Goal: Information Seeking & Learning: Learn about a topic

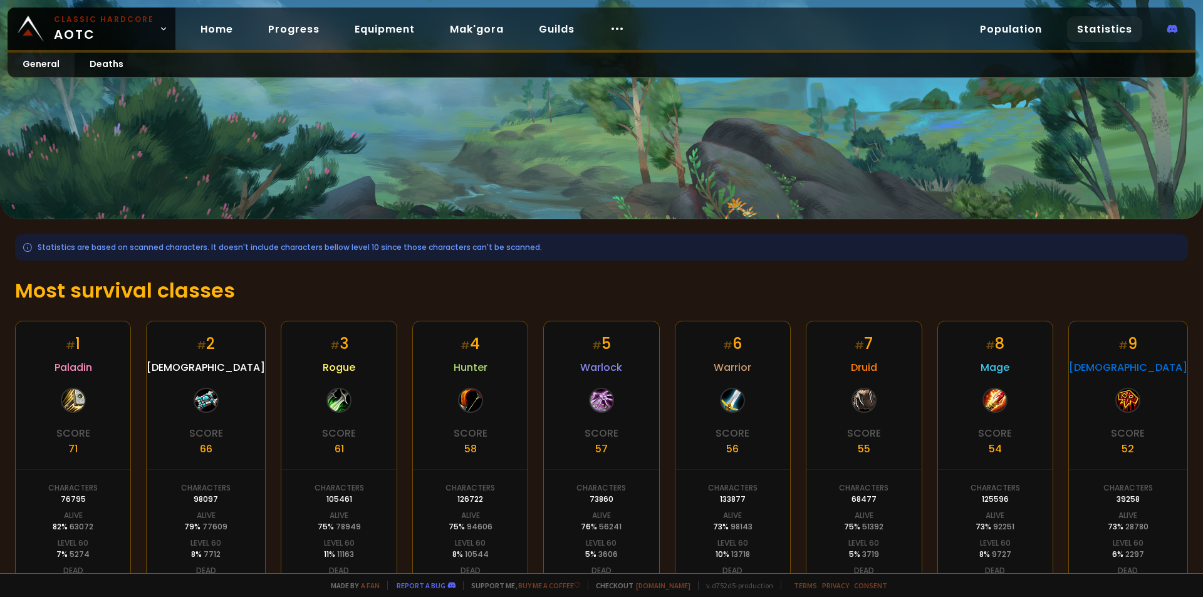
scroll to position [63, 0]
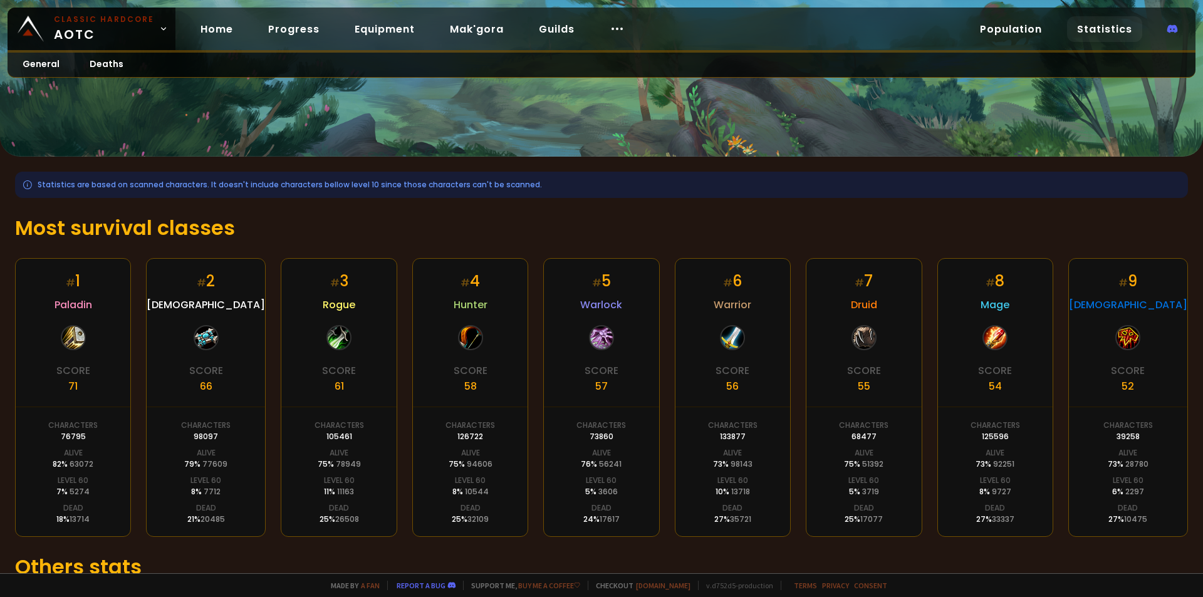
click at [598, 301] on span "Warlock" at bounding box center [601, 305] width 42 height 16
copy span "Warlock"
click at [467, 310] on span "Hunter" at bounding box center [471, 305] width 34 height 16
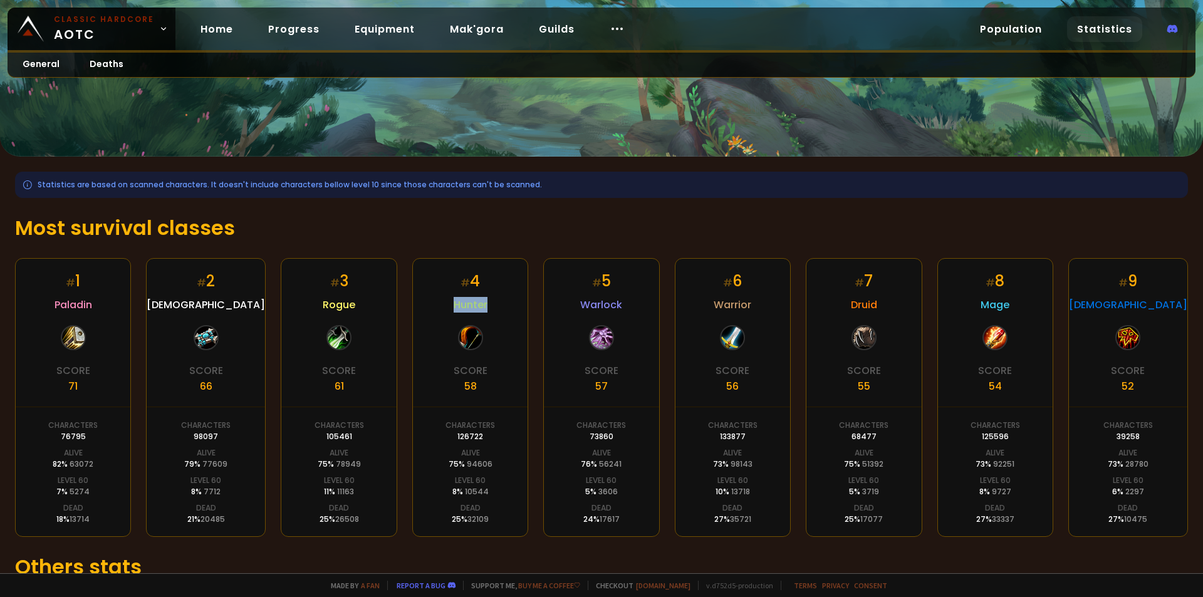
copy span "Hunter"
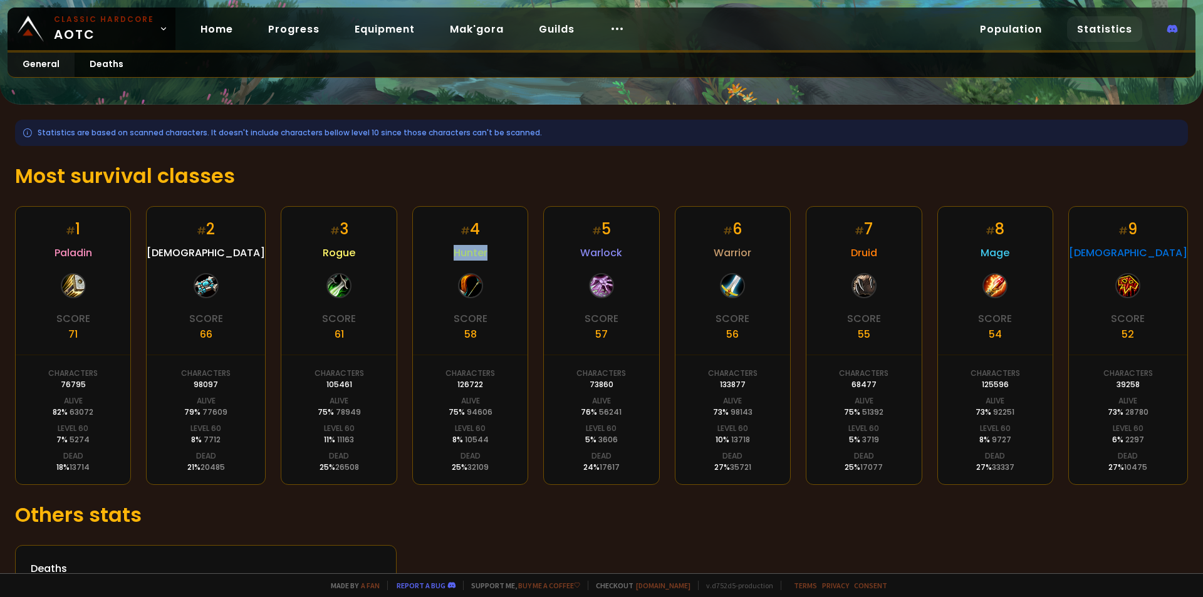
scroll to position [164, 0]
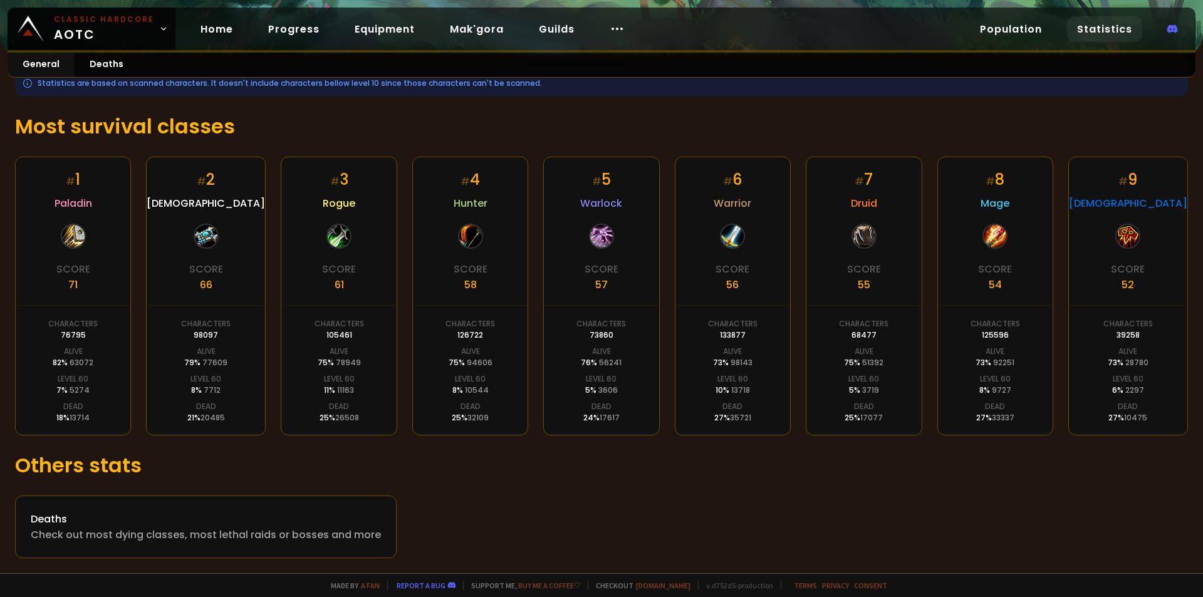
click at [65, 206] on span "Paladin" at bounding box center [74, 203] width 38 height 16
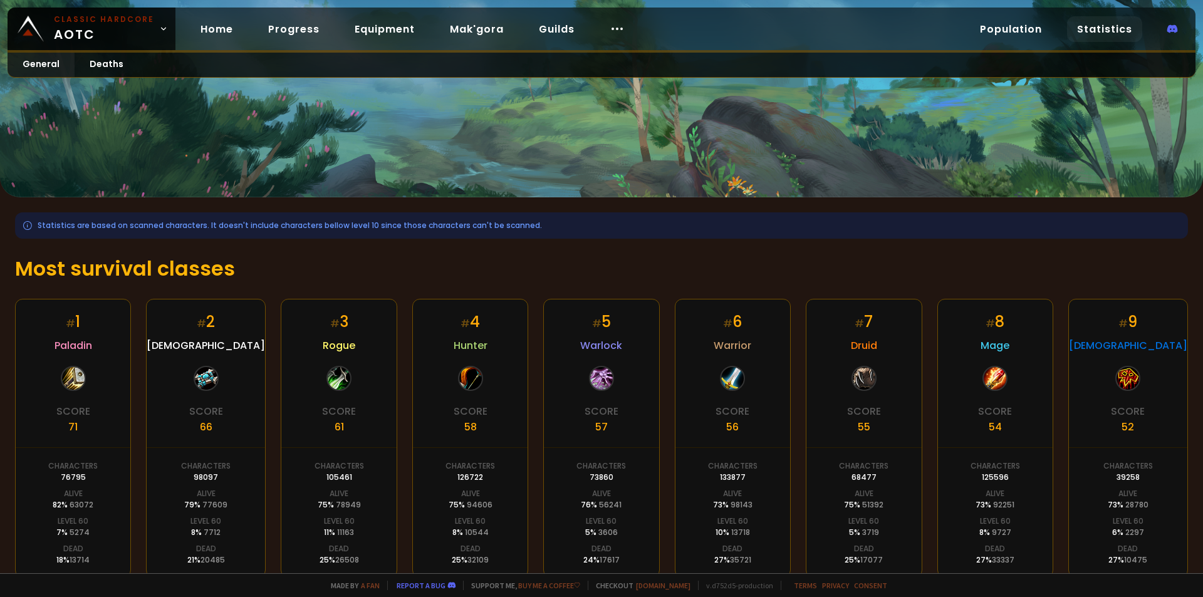
scroll to position [0, 0]
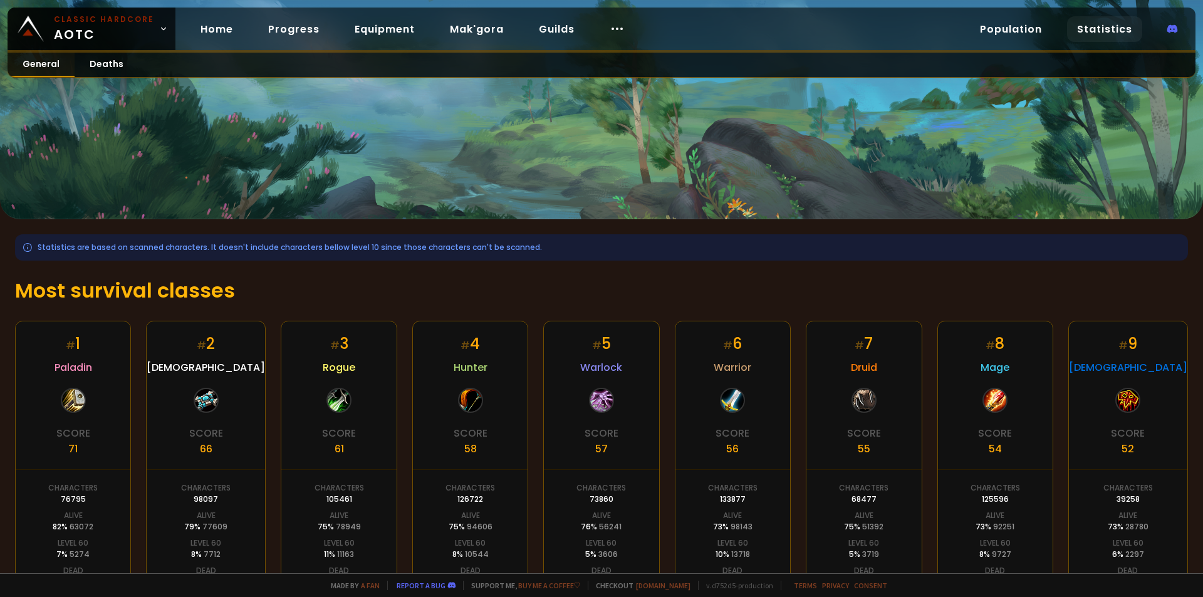
click at [46, 72] on link "General" at bounding box center [41, 65] width 67 height 24
click at [613, 26] on icon at bounding box center [617, 28] width 15 height 15
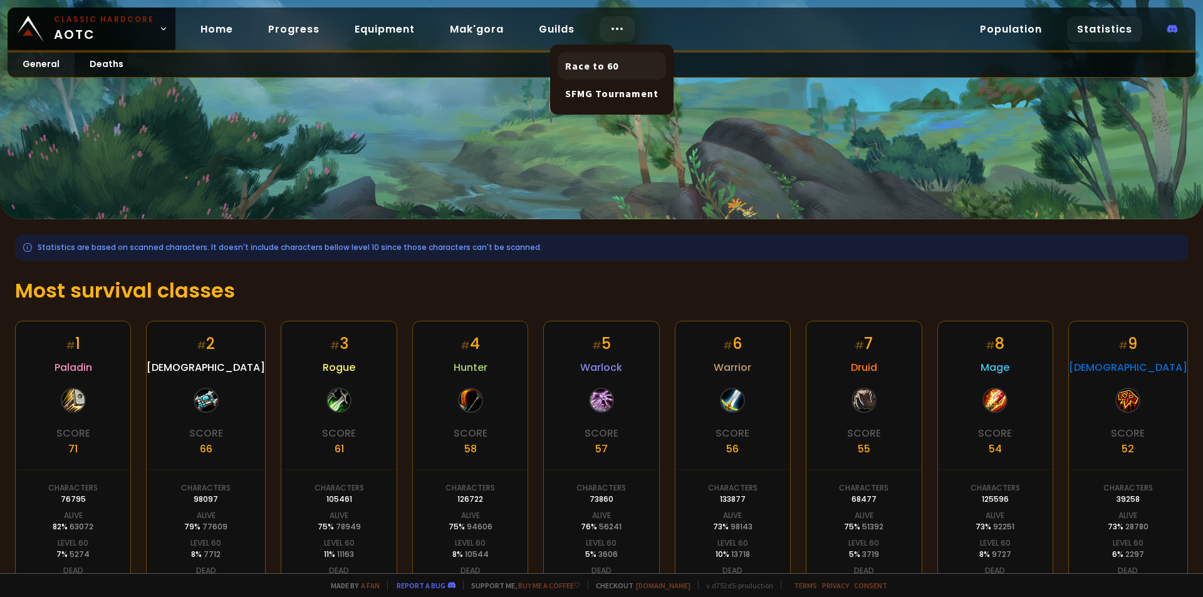
click at [602, 63] on link "Race to 60" at bounding box center [612, 66] width 108 height 28
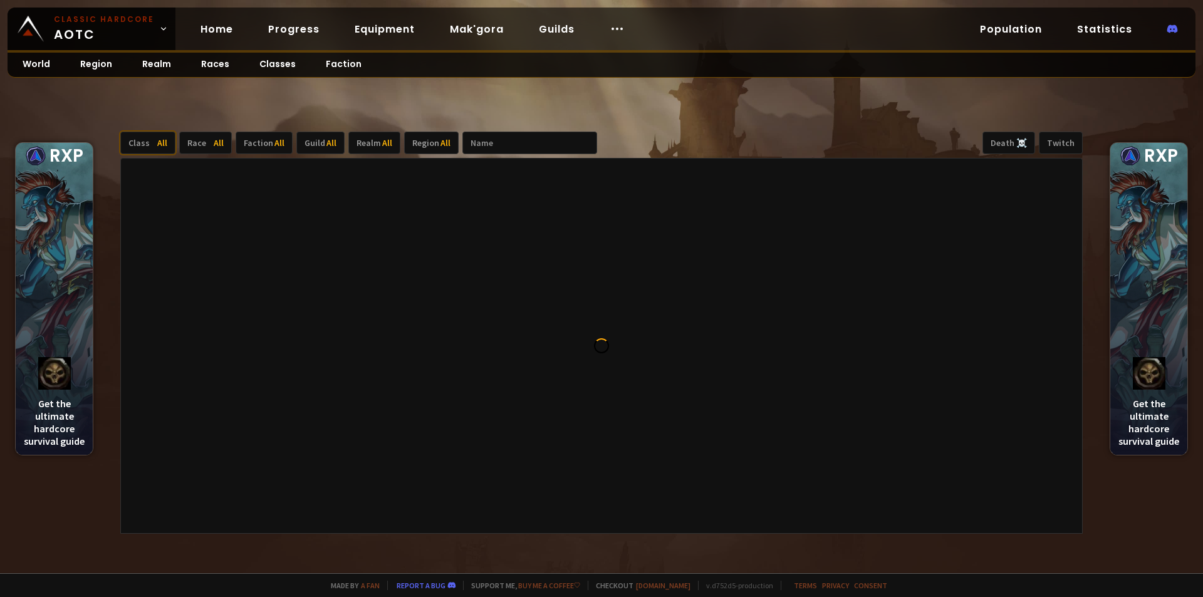
click at [154, 142] on div "Class All" at bounding box center [147, 143] width 55 height 23
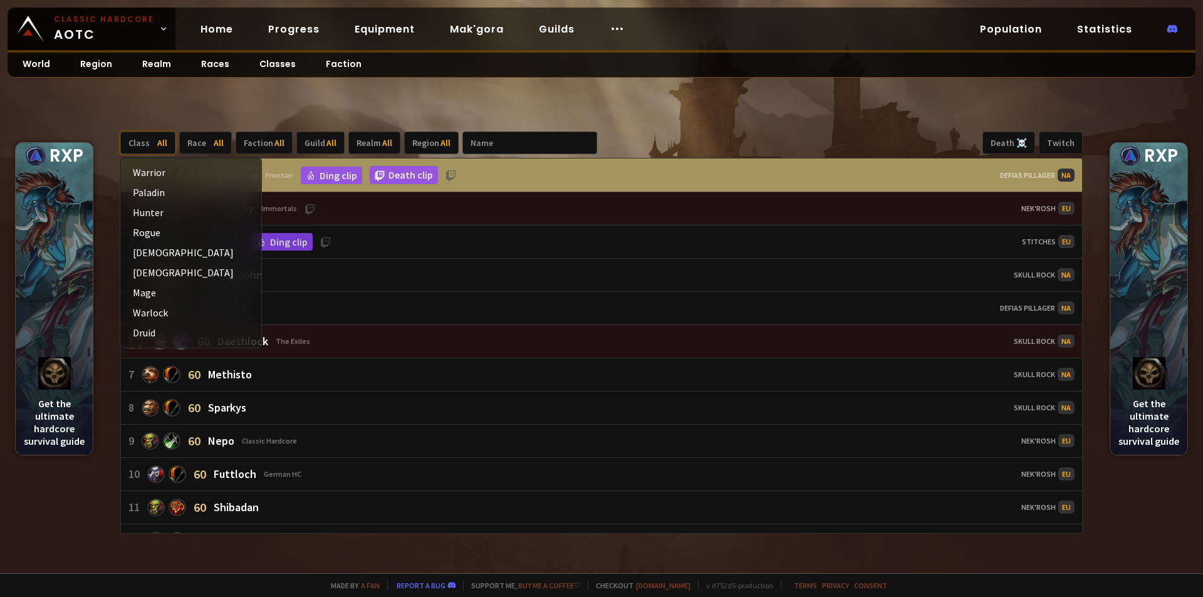
click at [154, 142] on div "Class All" at bounding box center [147, 143] width 55 height 23
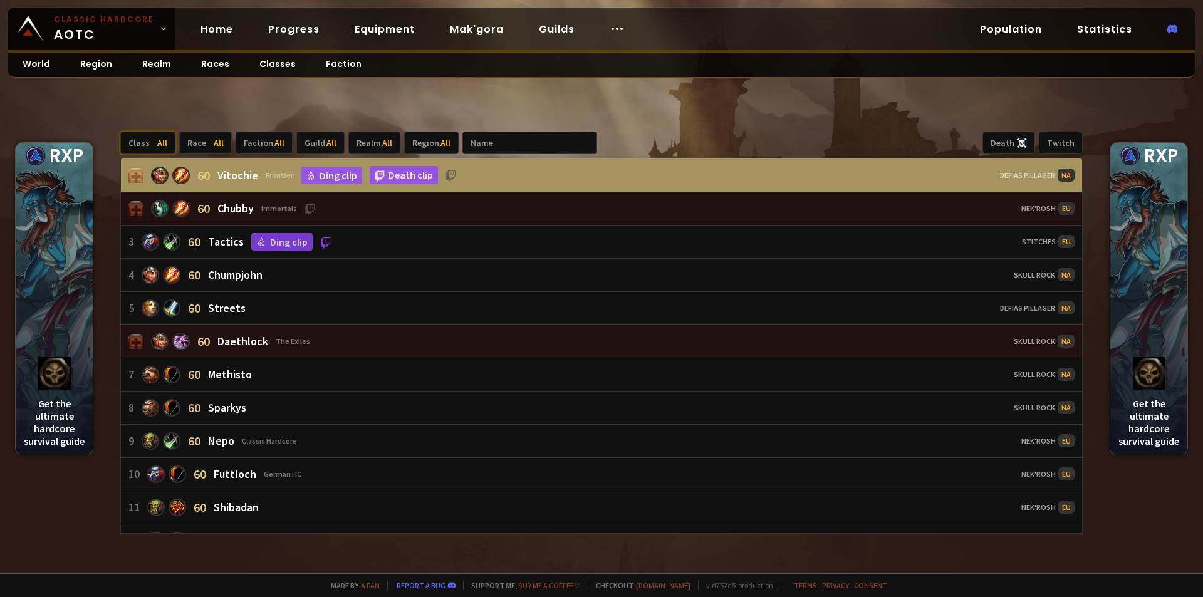
click at [154, 142] on div "Class All" at bounding box center [147, 143] width 55 height 23
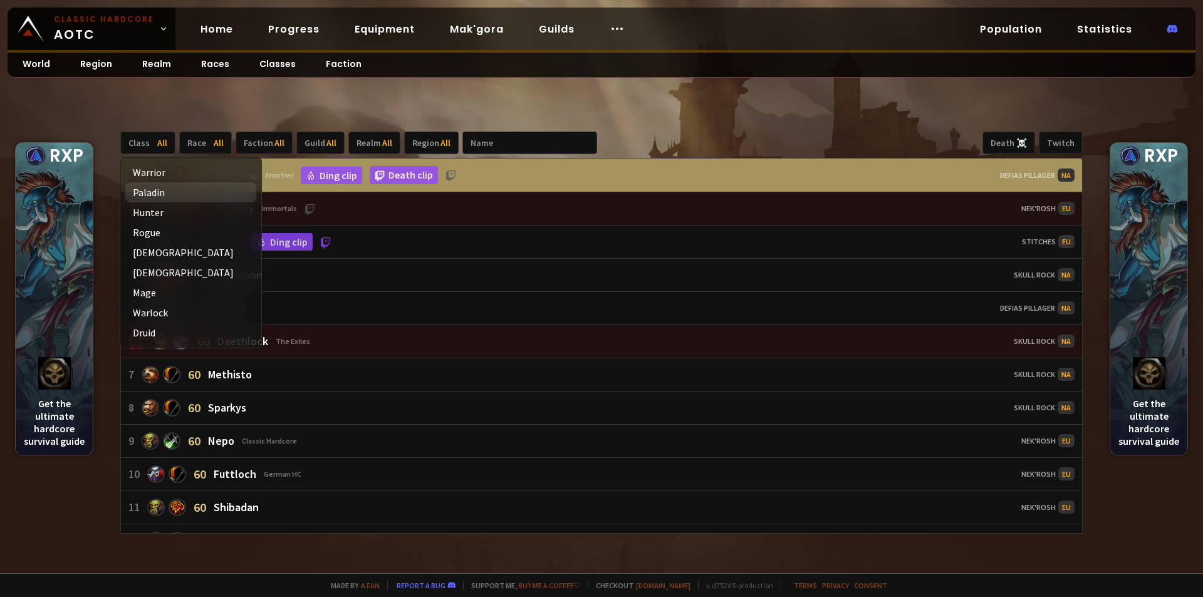
click at [155, 193] on div "Paladin" at bounding box center [190, 192] width 131 height 20
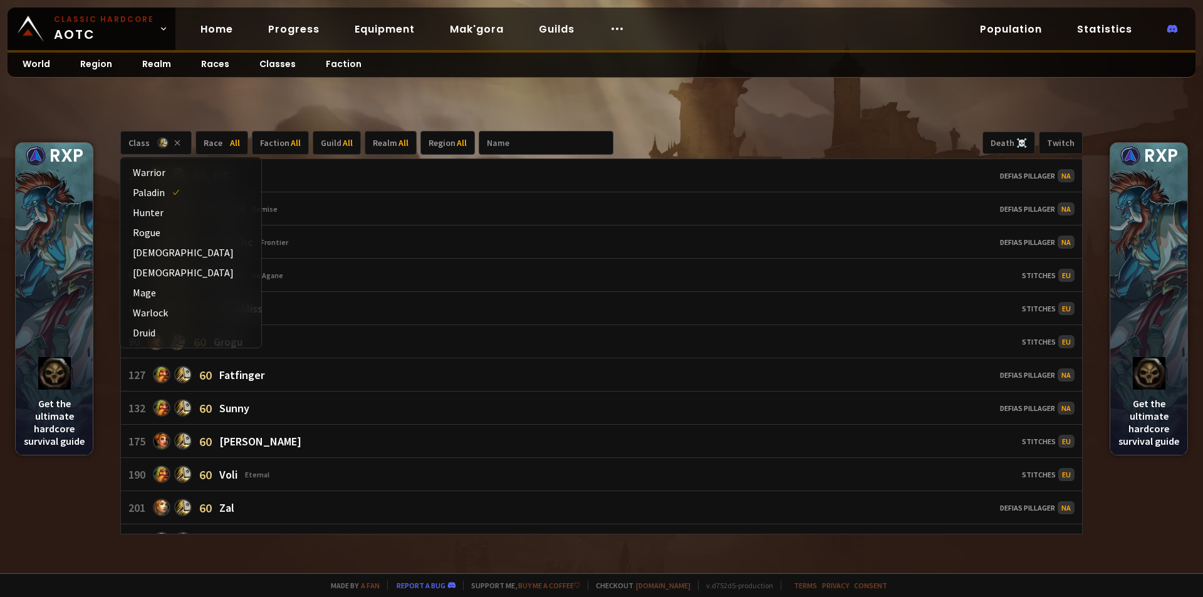
click at [822, 105] on div "Class Race All Faction All Guild All Realm All Region All Death ☠️ Twitch 23 60…" at bounding box center [601, 333] width 1203 height 481
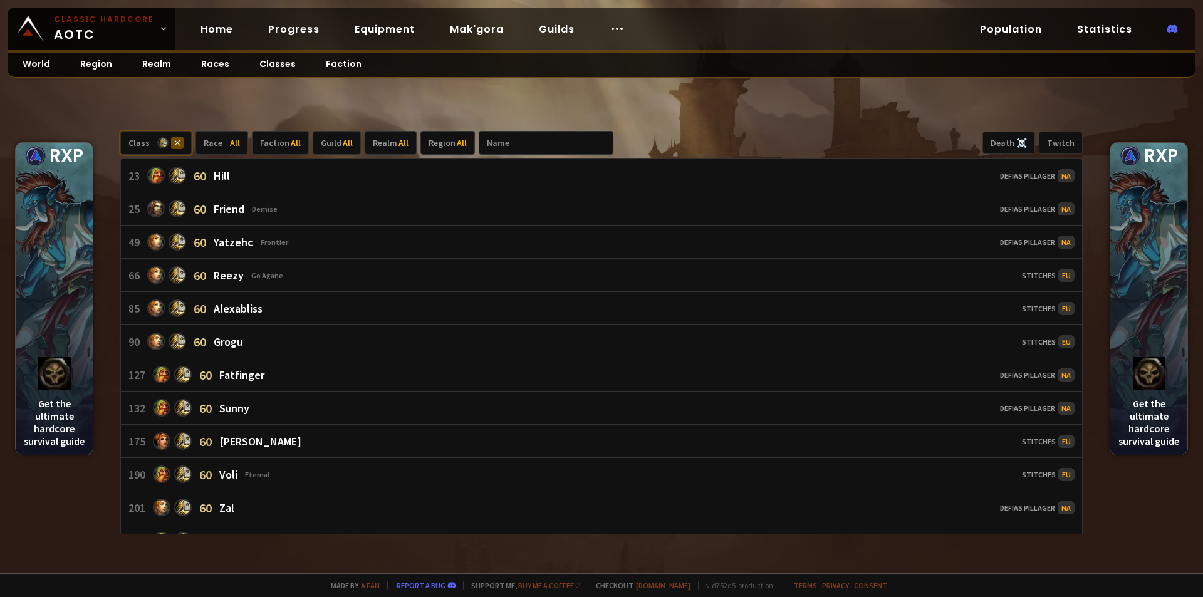
click at [171, 145] on icon at bounding box center [177, 143] width 13 height 13
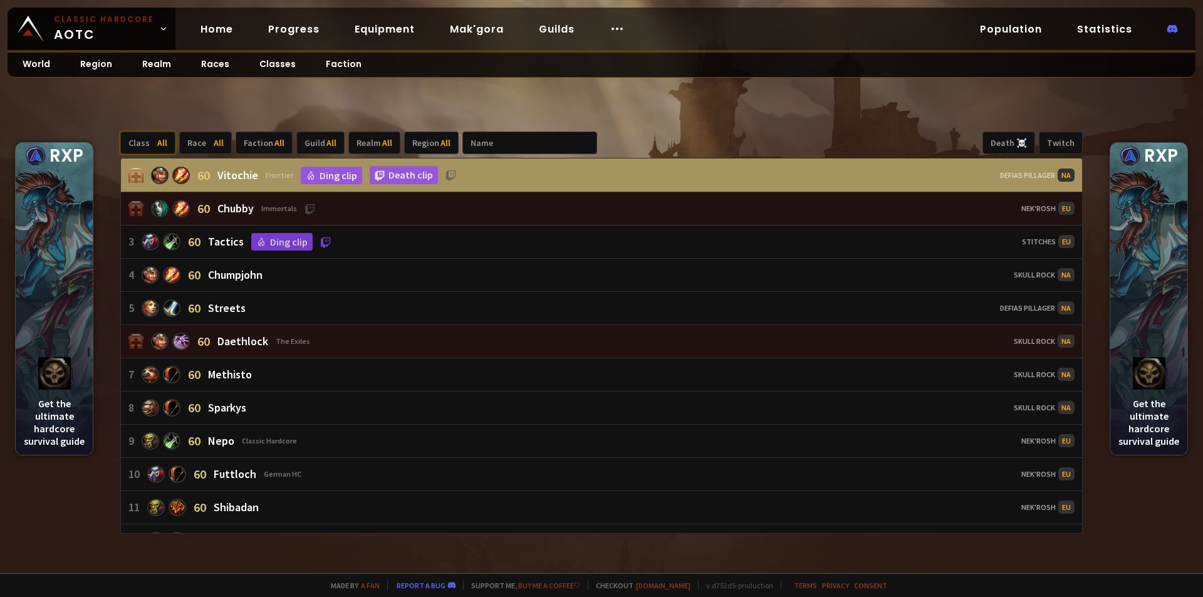
click at [133, 142] on div "Class All" at bounding box center [147, 143] width 55 height 23
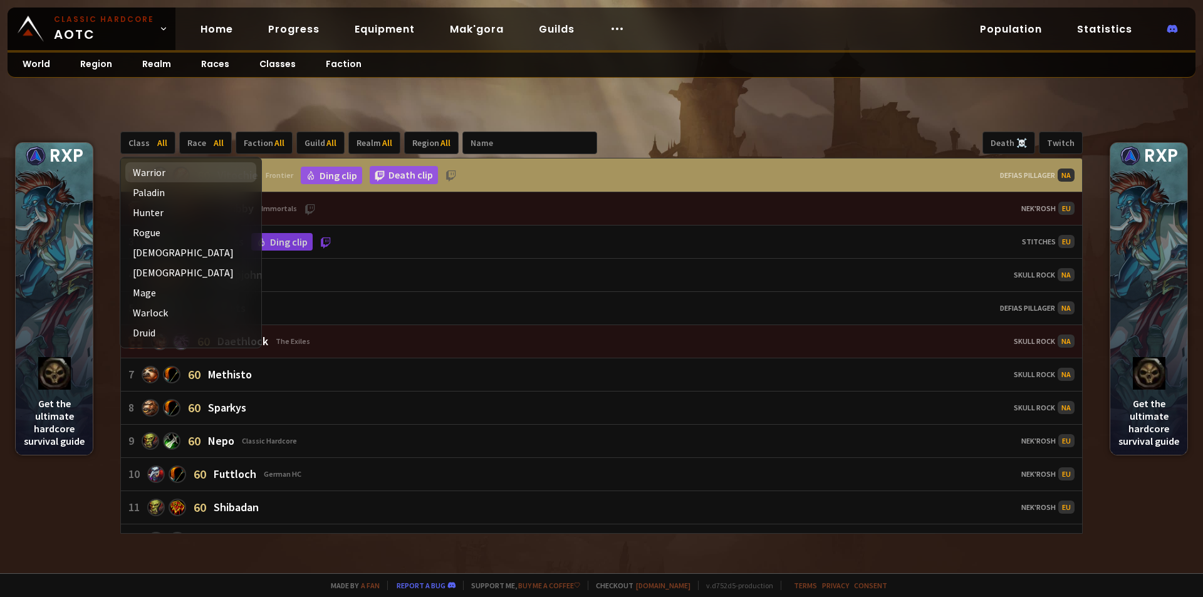
click at [149, 170] on div "Warrior" at bounding box center [190, 172] width 131 height 20
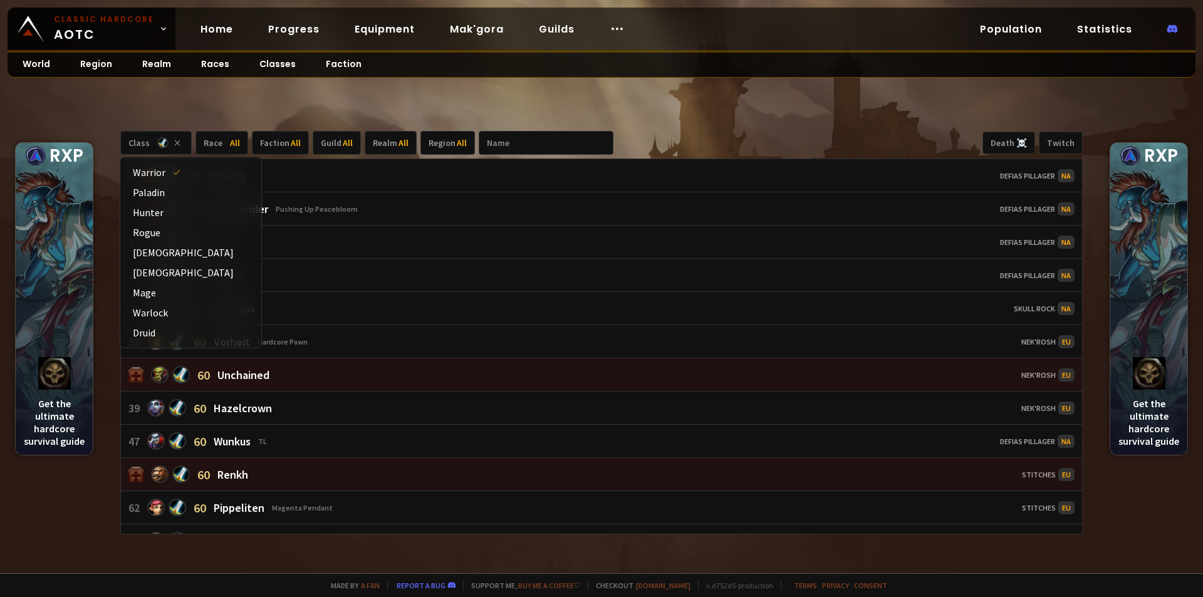
click at [145, 107] on div "Class Race All Faction All Guild All Realm All Region All Death ☠️ Twitch 5 60 …" at bounding box center [601, 333] width 1203 height 481
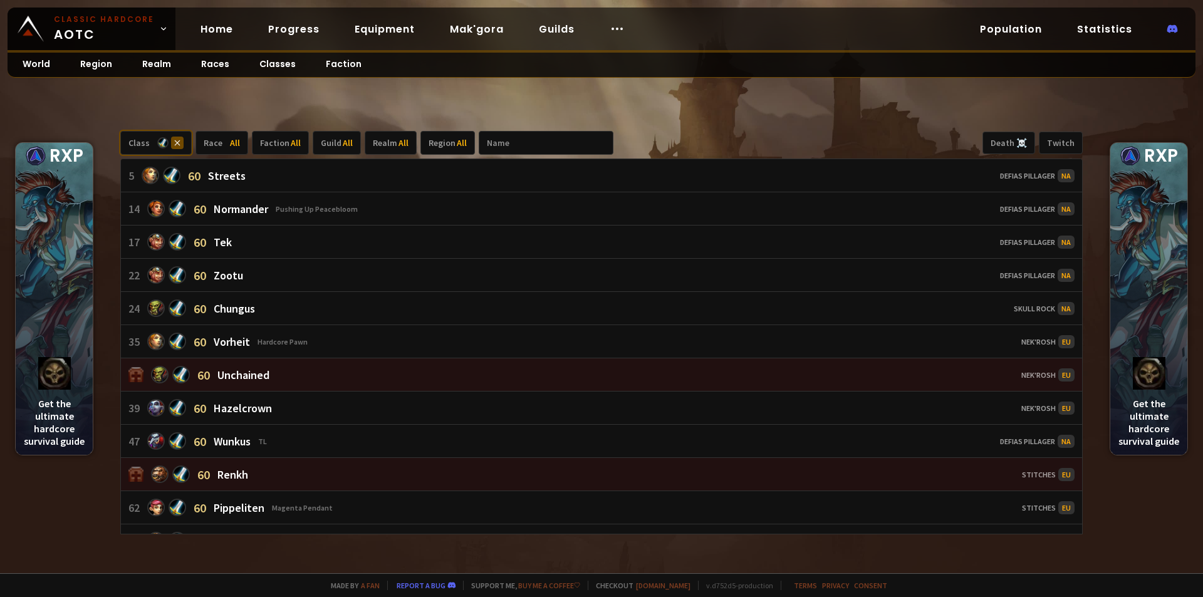
click at [175, 143] on icon at bounding box center [177, 143] width 13 height 13
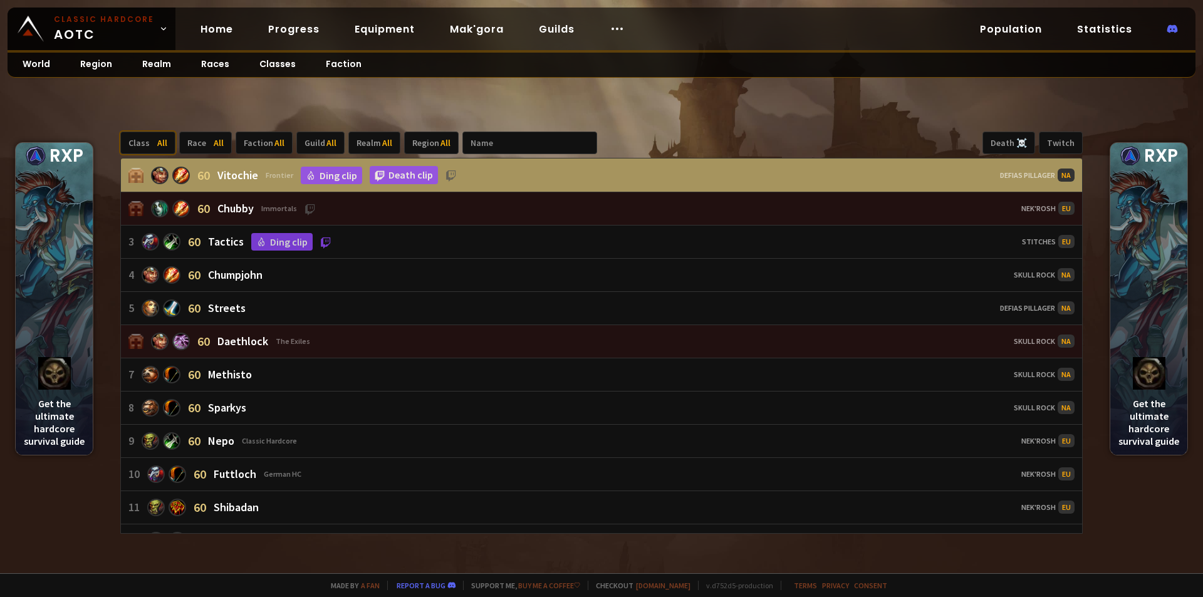
click at [157, 140] on span "All" at bounding box center [162, 142] width 10 height 11
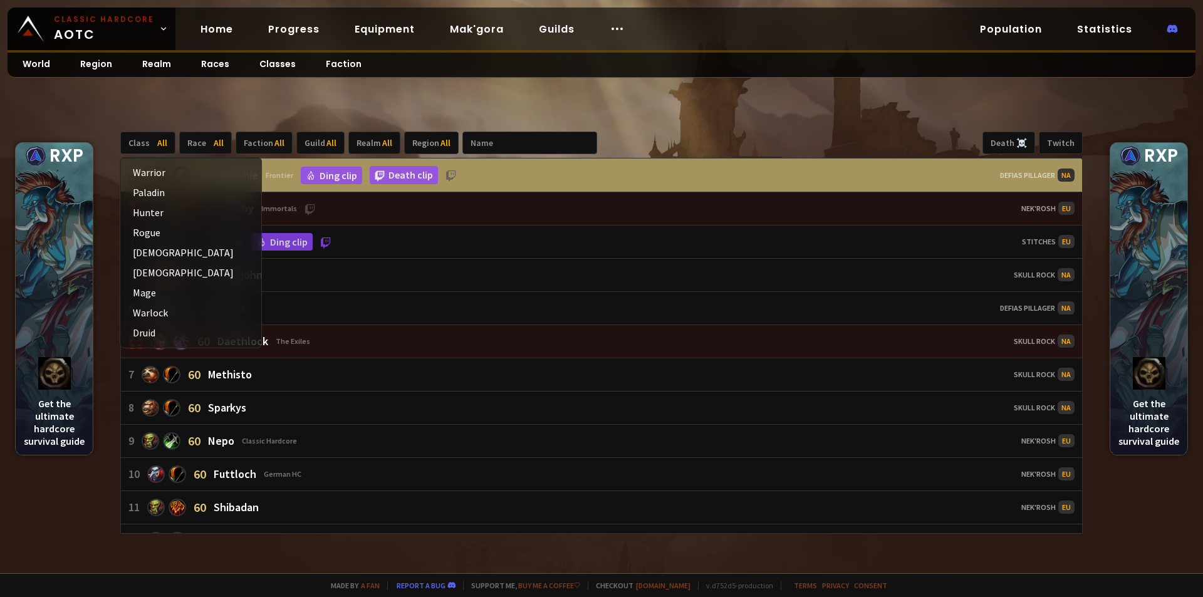
drag, startPoint x: 155, startPoint y: 163, endPoint x: 158, endPoint y: 125, distance: 37.7
click at [158, 127] on body "Classic Hardcore AOTC Home Progress Equipment Mak'gora Guilds Population Statis…" at bounding box center [601, 298] width 1203 height 597
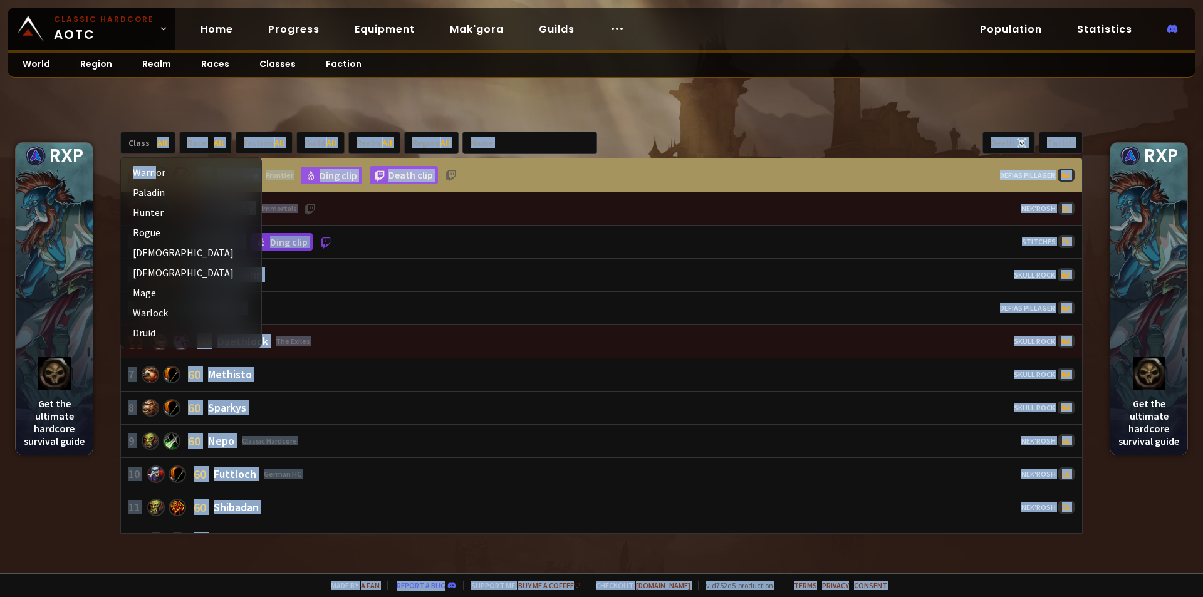
click at [164, 122] on div "Class All Race All Faction All Guild All Realm All Region All Death ☠️ Twitch 6…" at bounding box center [601, 333] width 1203 height 481
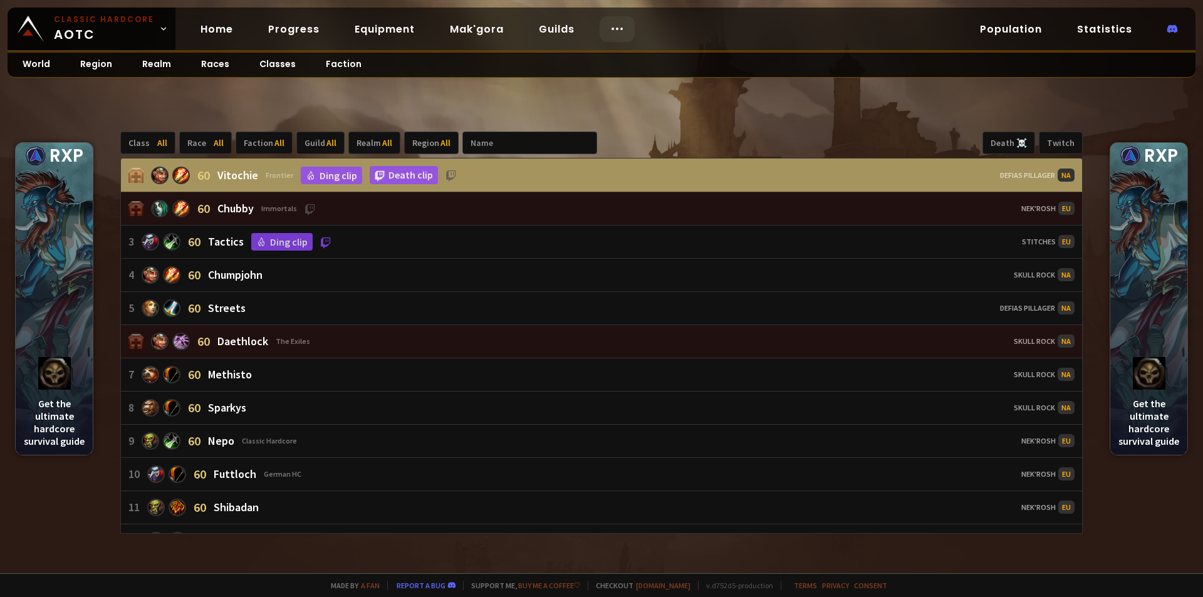
click at [617, 27] on icon at bounding box center [617, 28] width 15 height 15
click at [599, 66] on link "Race to 60" at bounding box center [612, 66] width 108 height 28
click at [162, 140] on span "All" at bounding box center [162, 142] width 10 height 11
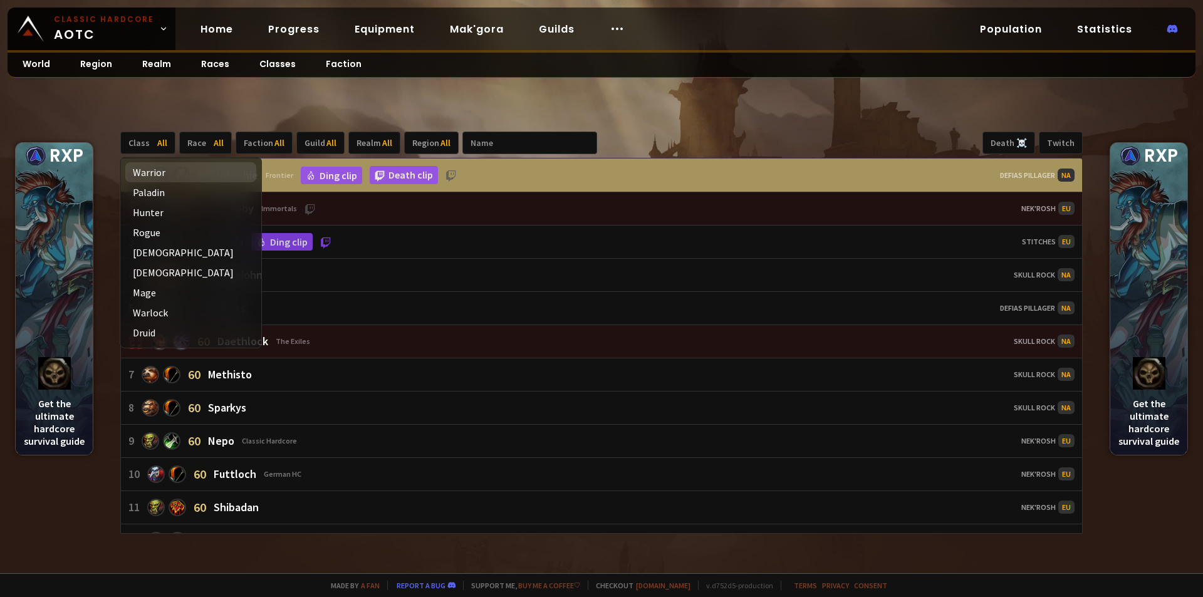
click at [156, 173] on div "Warrior" at bounding box center [190, 172] width 131 height 20
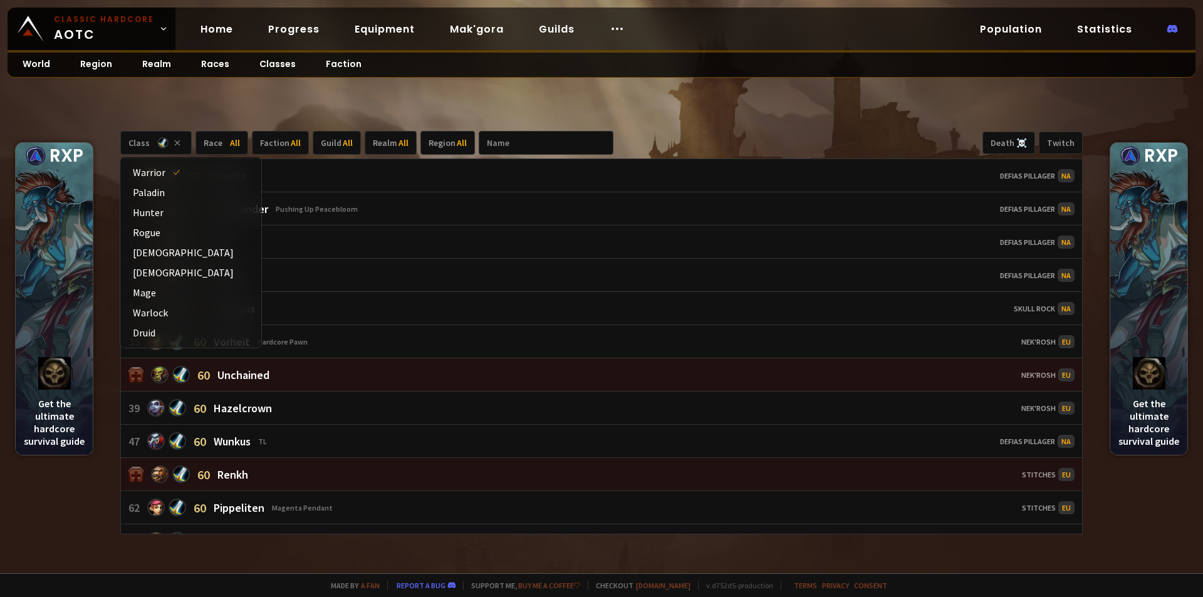
click at [212, 108] on div "Class Race All Faction All Guild All Realm All Region All Death ☠️ Twitch 5 60 …" at bounding box center [601, 333] width 1203 height 481
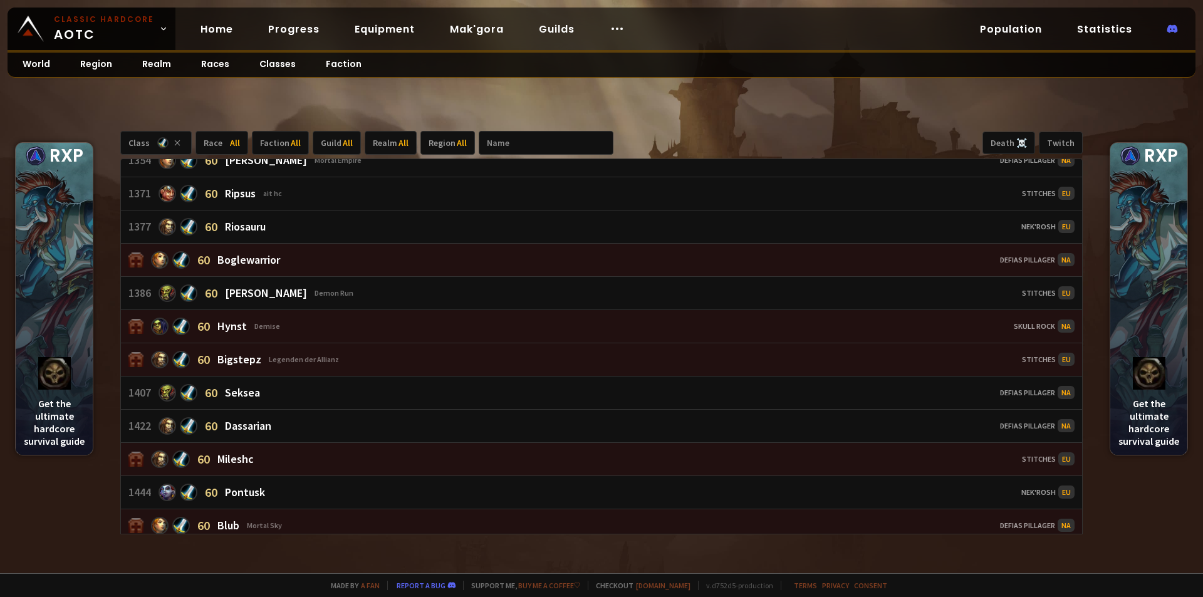
scroll to position [6078, 0]
